Goal: Find specific page/section: Find specific page/section

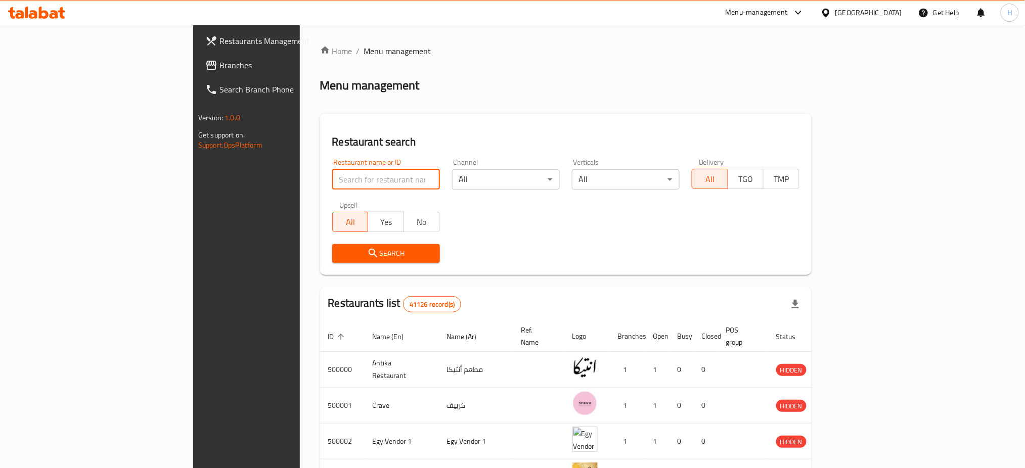
click at [332, 183] on input "search" at bounding box center [386, 179] width 108 height 20
paste input "696488"
type input "696488"
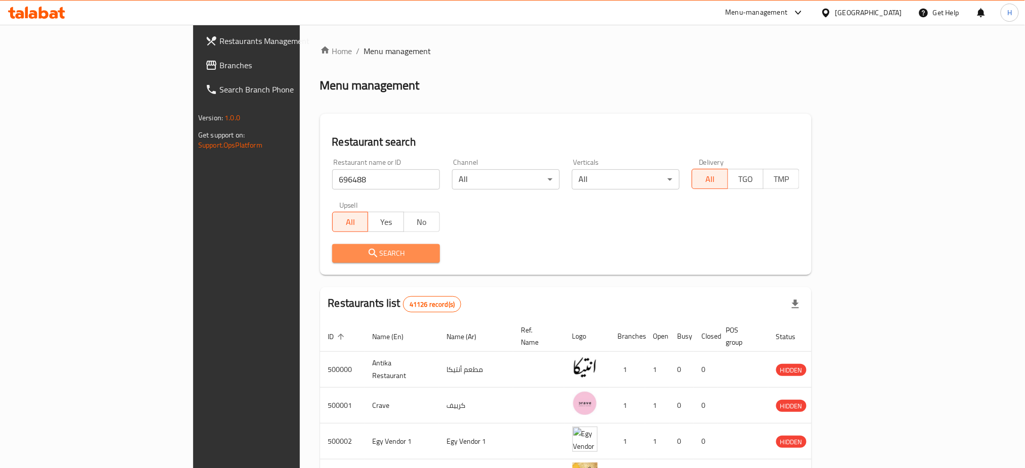
click at [340, 249] on span "Search" at bounding box center [386, 253] width 92 height 13
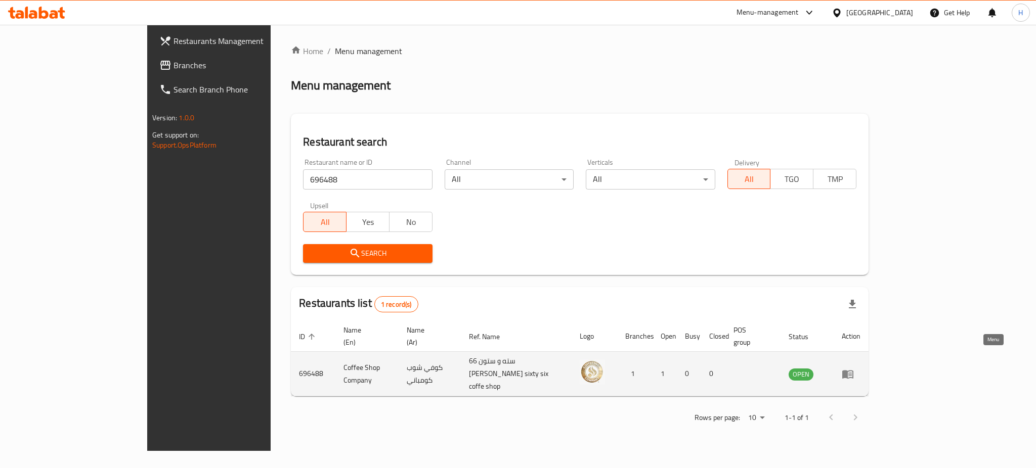
click at [853, 370] on icon "enhanced table" at bounding box center [847, 374] width 11 height 9
